Goal: Find specific page/section: Find specific page/section

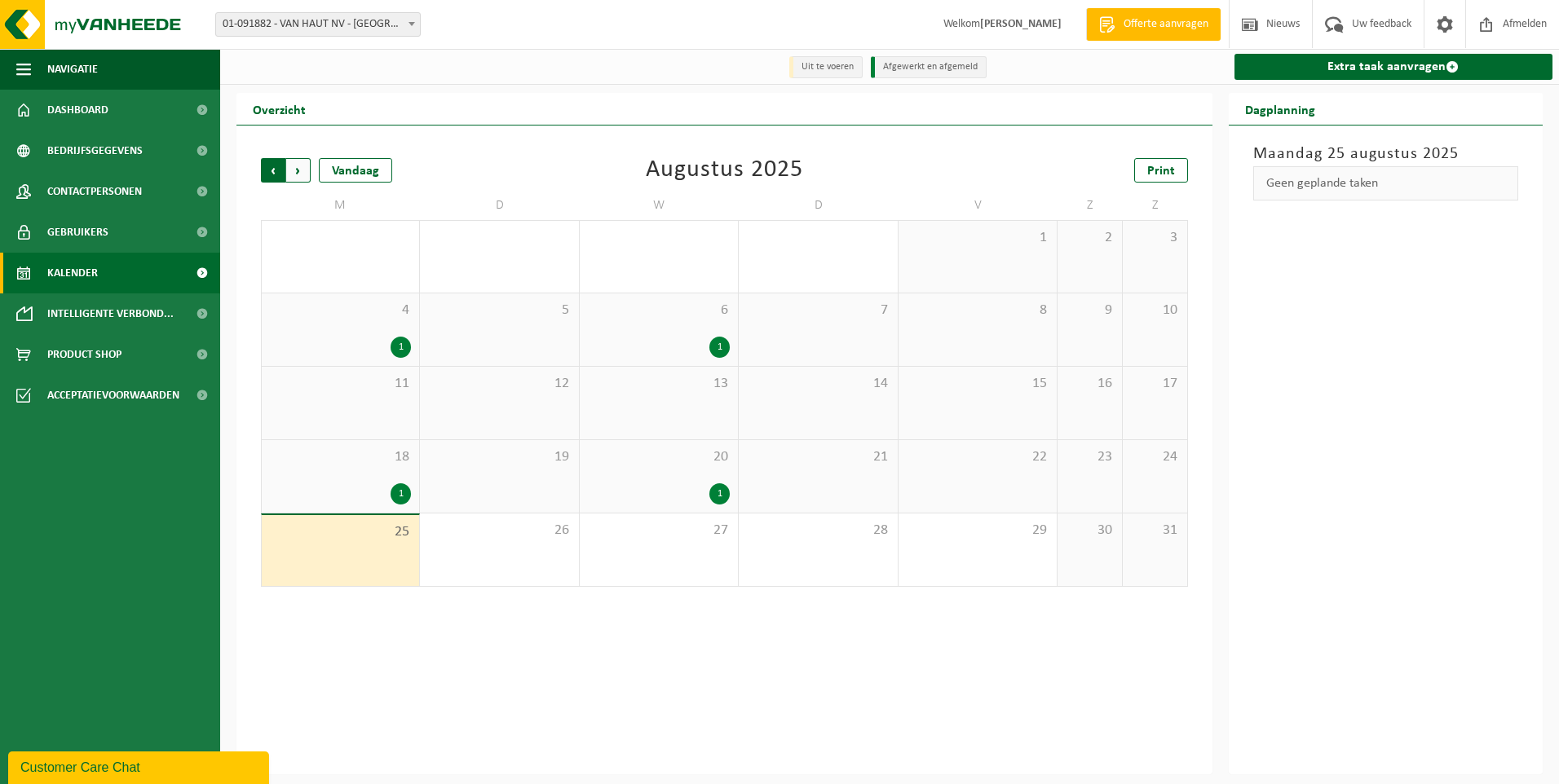
click at [304, 174] on span "Volgende" at bounding box center [299, 170] width 25 height 25
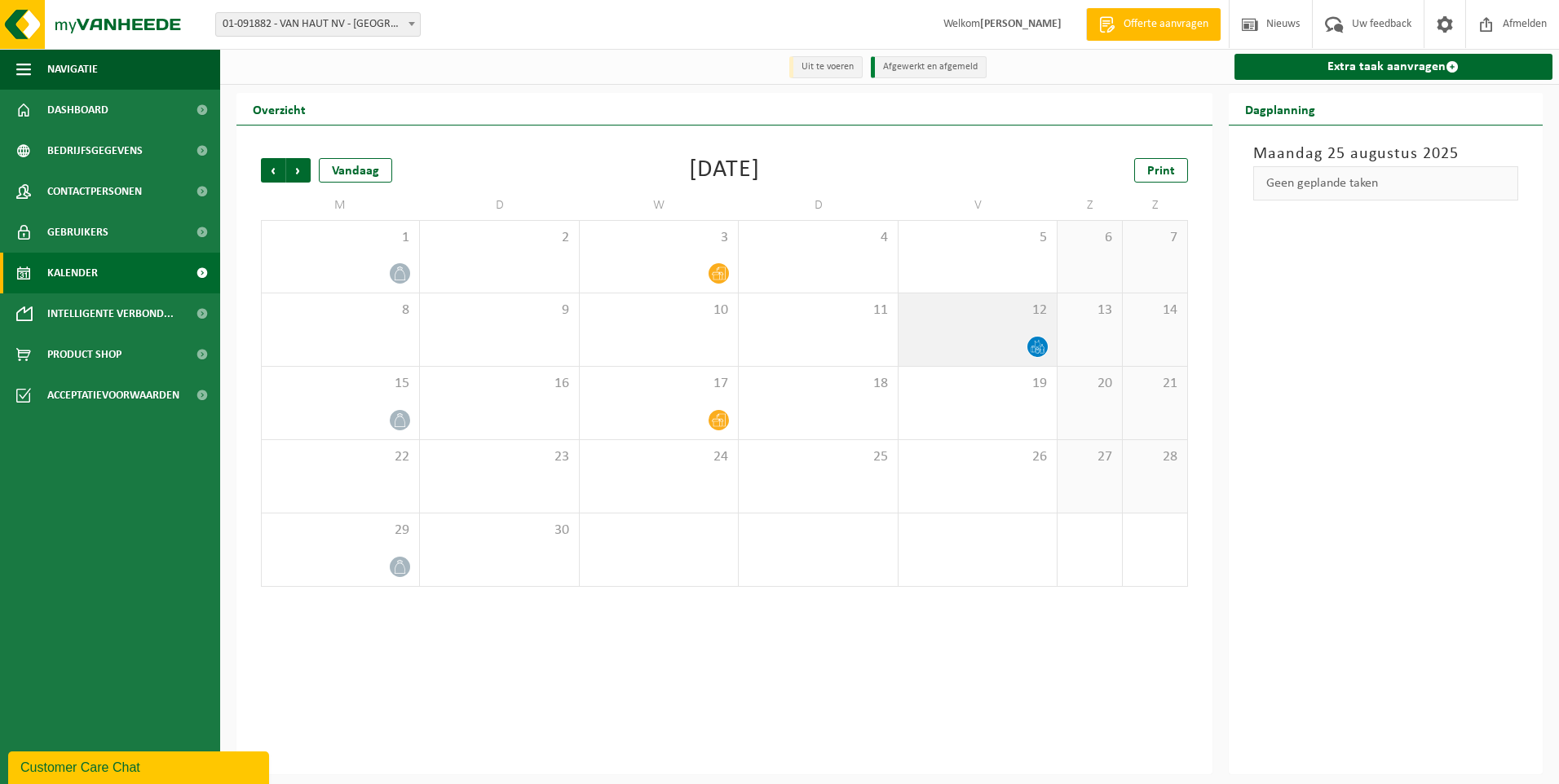
click at [1039, 346] on icon at bounding box center [1037, 347] width 14 height 14
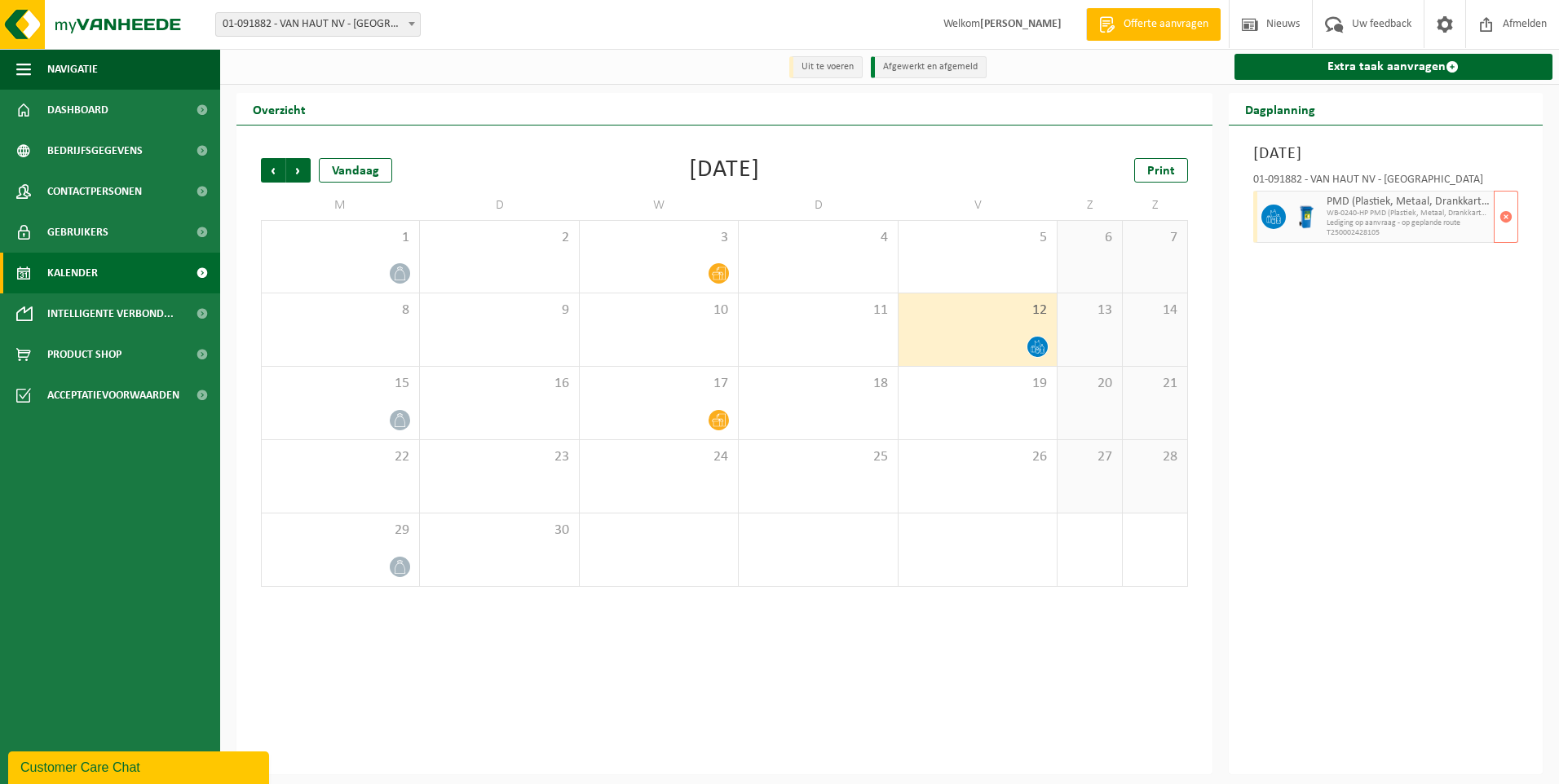
click at [1397, 210] on span "WB-0240-HP PMD (Plastiek, Metaal, Drankkartons) (bedrijven)" at bounding box center [1408, 213] width 164 height 10
click at [1370, 200] on span "PMD (Plastiek, Metaal, Drankkartons) (bedrijven)" at bounding box center [1408, 203] width 164 height 13
click at [201, 194] on span at bounding box center [202, 191] width 36 height 41
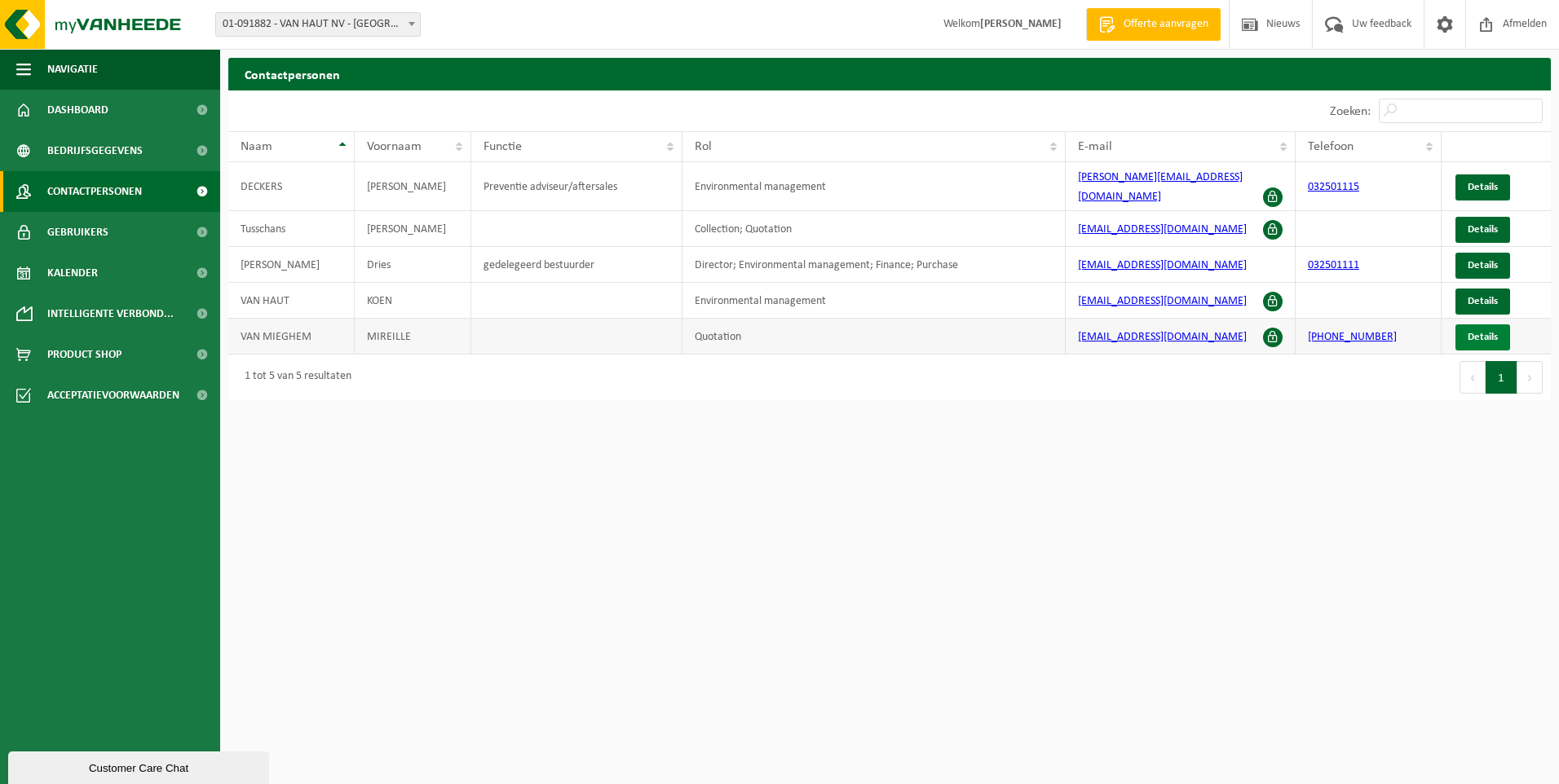
click at [1471, 332] on span "Details" at bounding box center [1483, 337] width 30 height 11
